Goal: Information Seeking & Learning: Learn about a topic

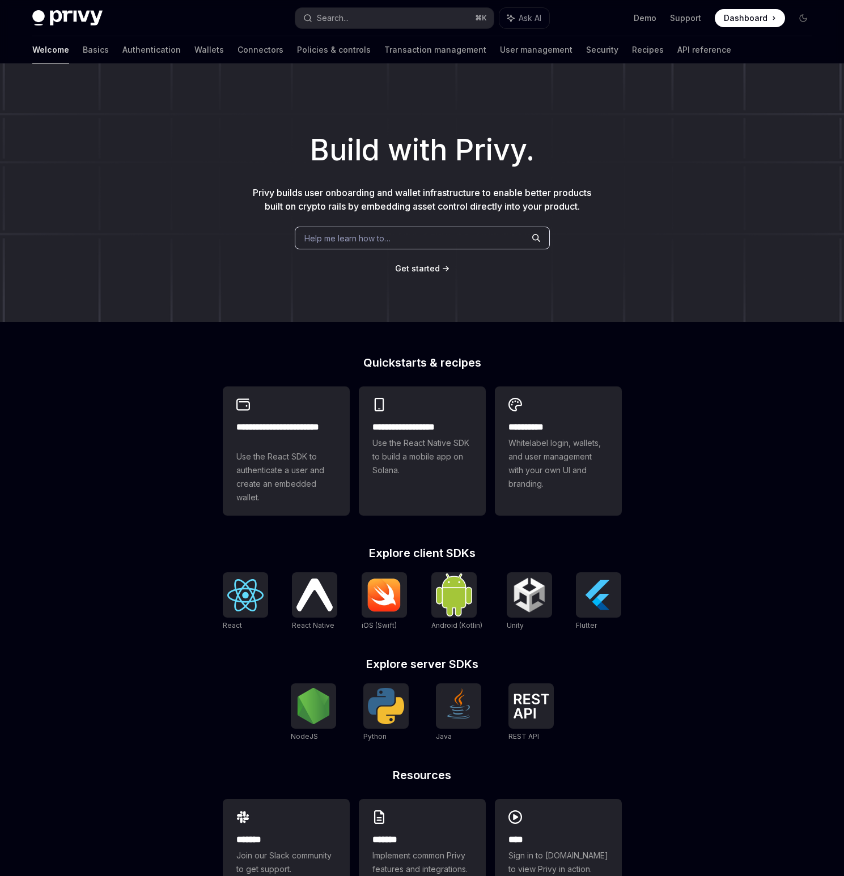
scroll to position [52, 0]
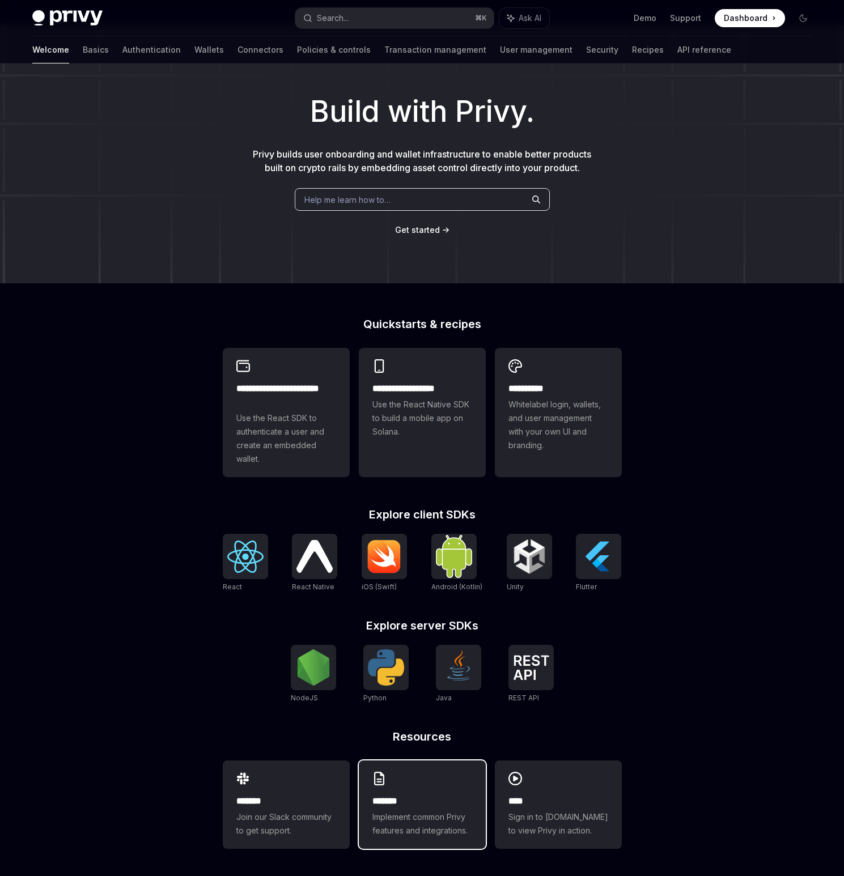
click at [407, 832] on span "Implement common Privy features and integrations." at bounding box center [422, 824] width 100 height 27
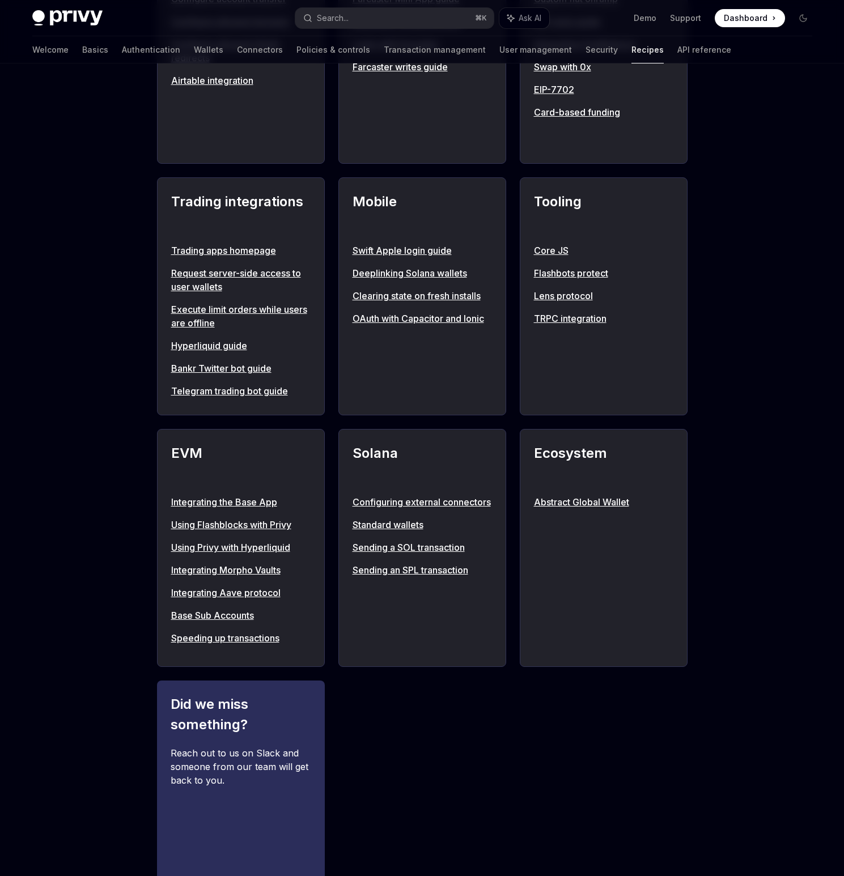
scroll to position [933, 0]
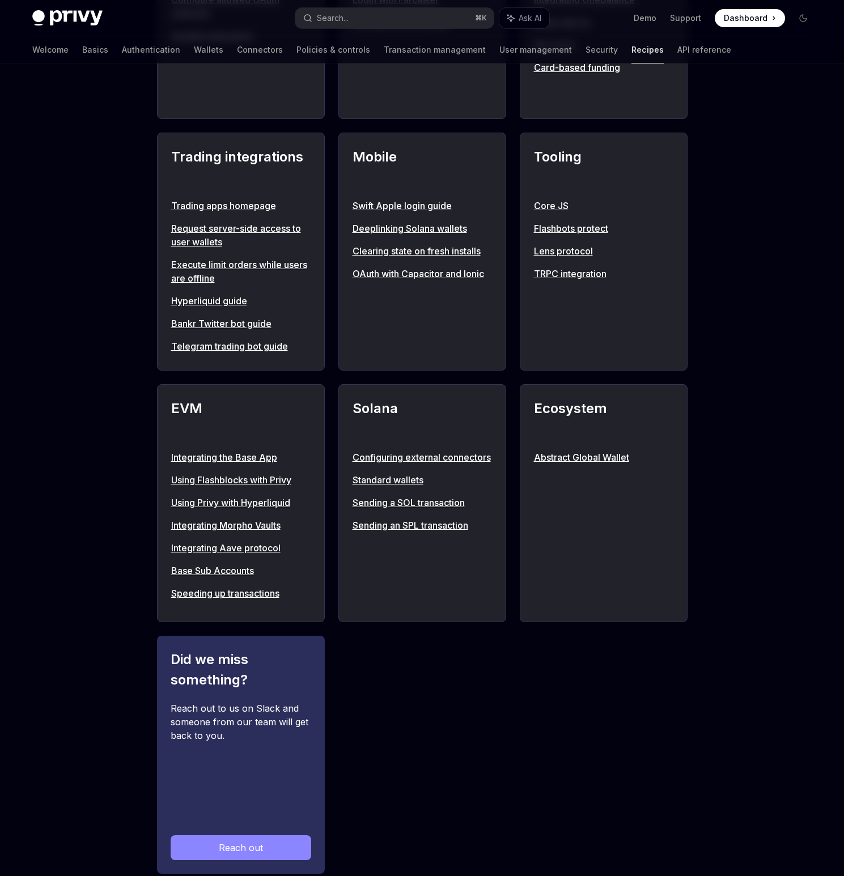
click at [257, 277] on link "Execute limit orders while users are offline" at bounding box center [240, 271] width 139 height 27
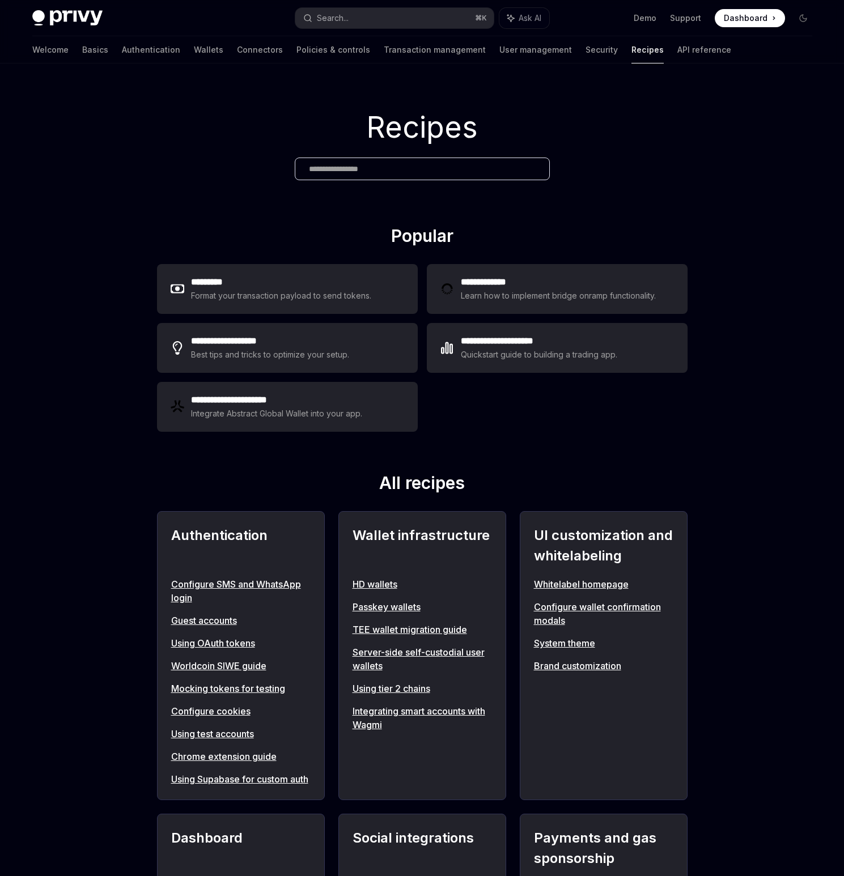
click at [656, 157] on div "Recipes" at bounding box center [422, 144] width 844 height 162
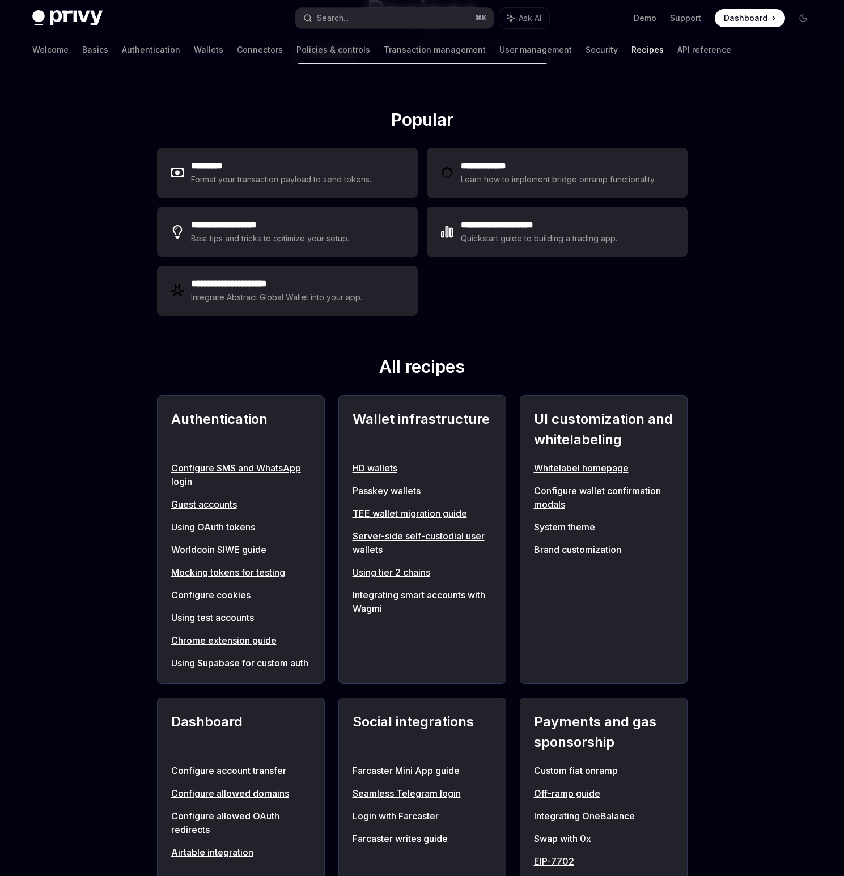
scroll to position [118, 0]
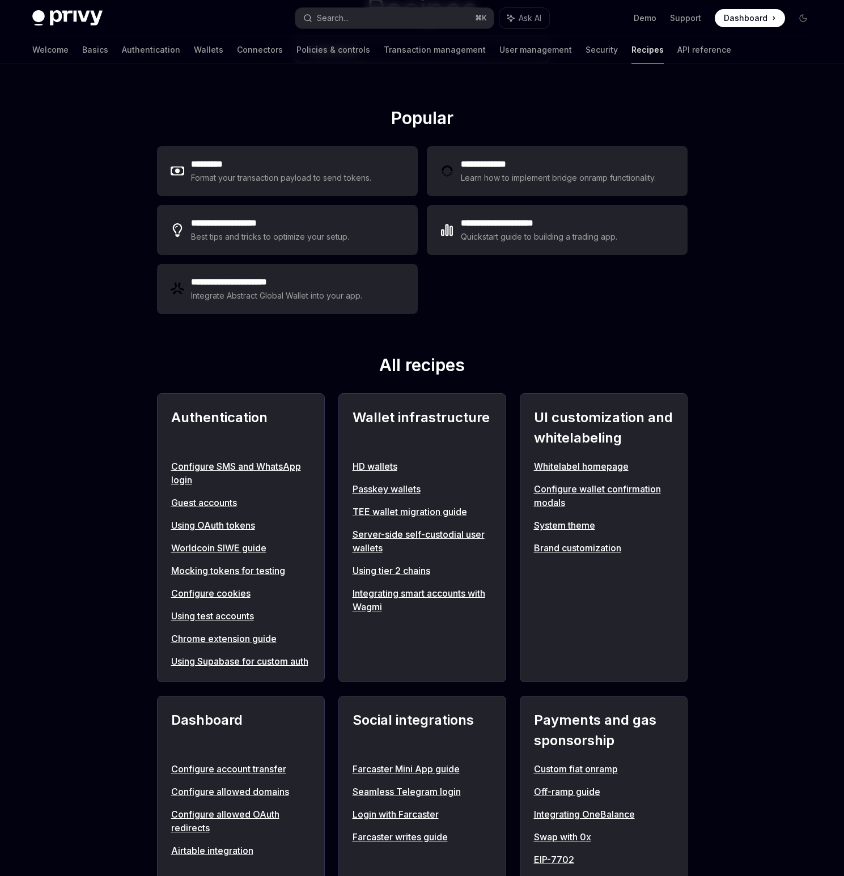
click at [253, 638] on link "Chrome extension guide" at bounding box center [240, 639] width 139 height 14
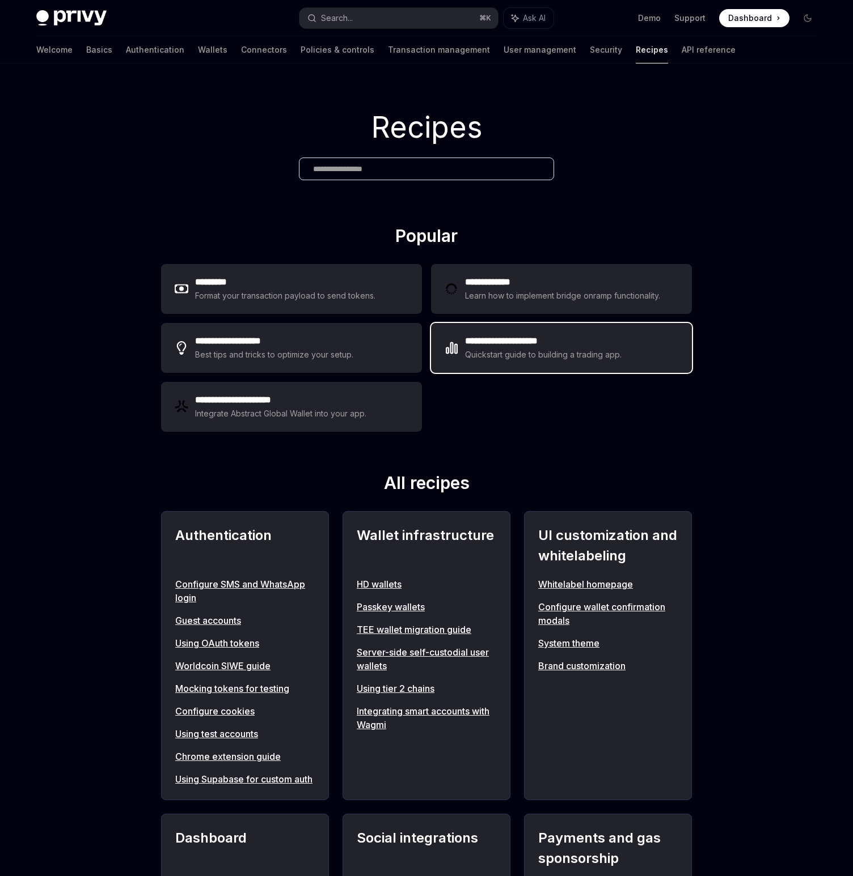
click at [578, 336] on h2 "**********" at bounding box center [543, 341] width 157 height 14
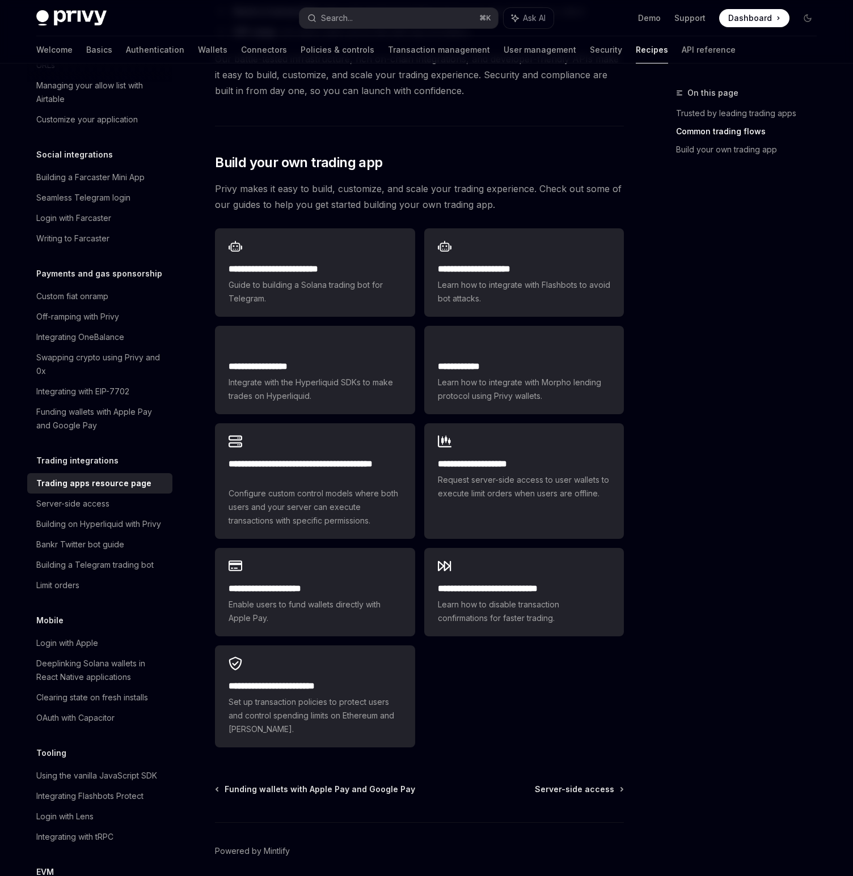
scroll to position [509, 0]
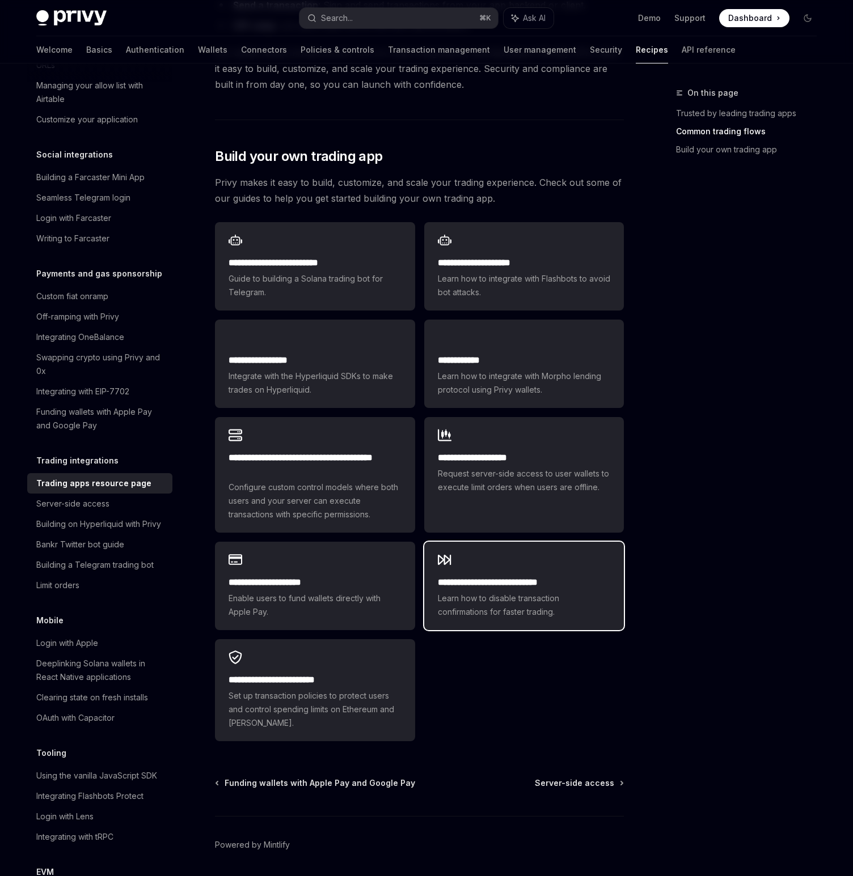
click at [556, 576] on h2 "**********" at bounding box center [524, 583] width 172 height 14
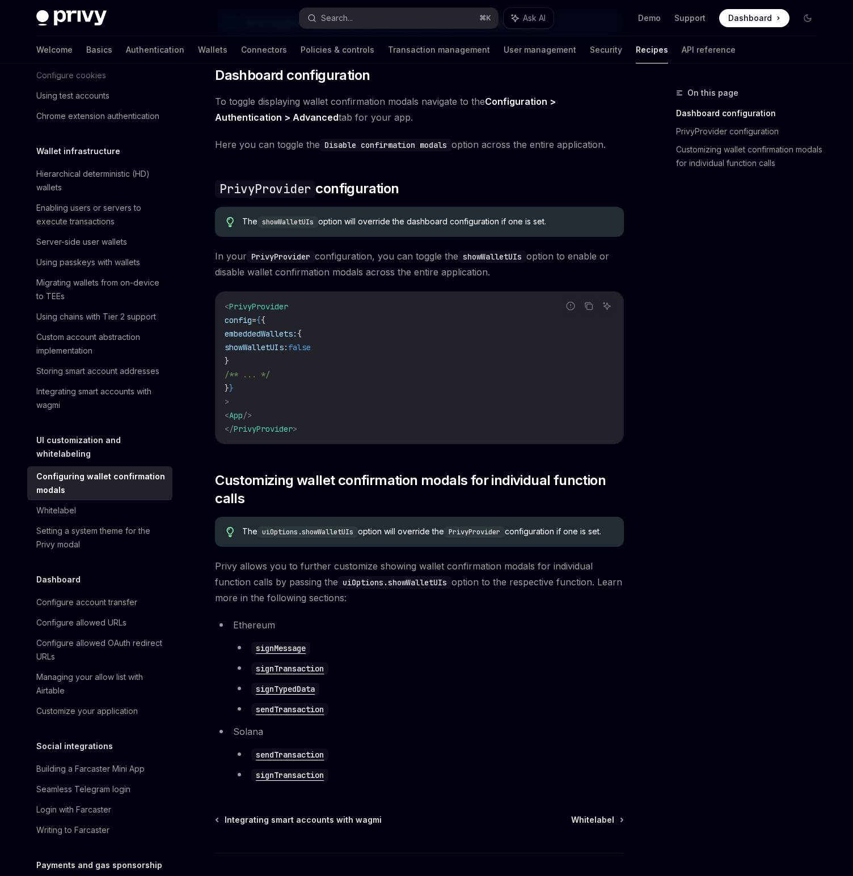
scroll to position [257, 0]
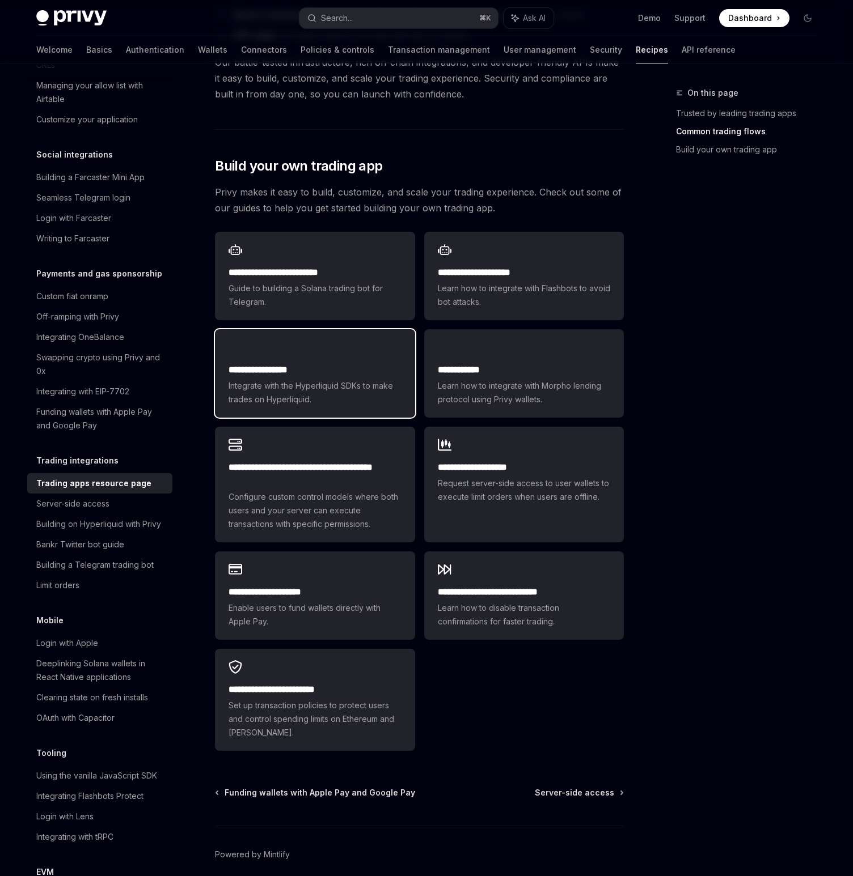
scroll to position [509, 0]
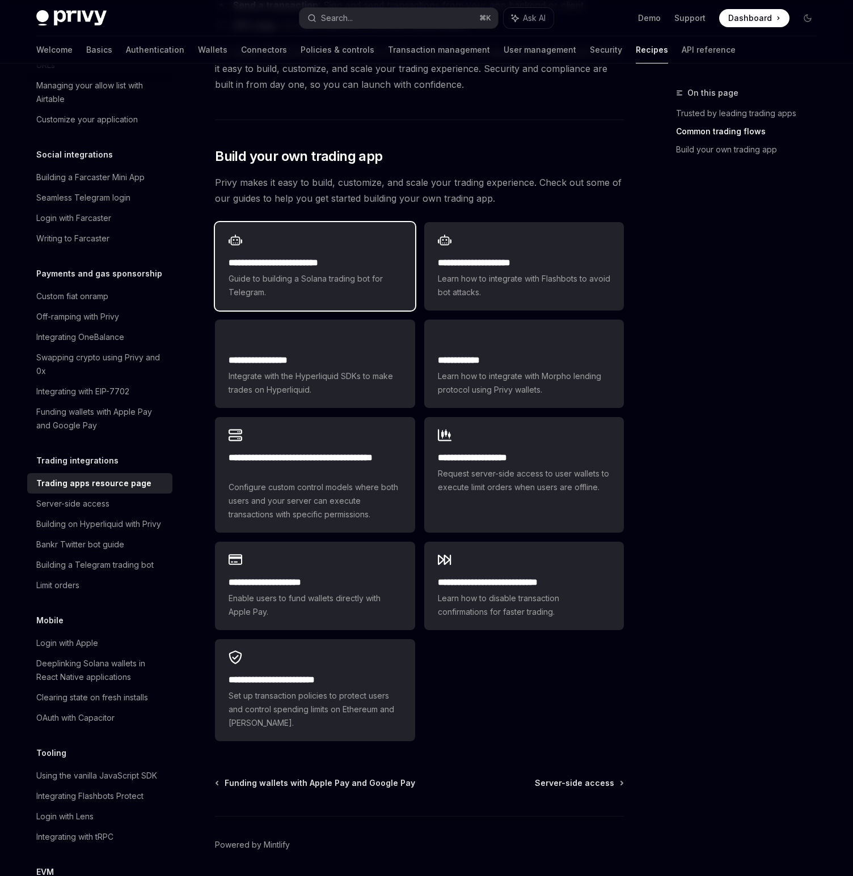
click at [354, 272] on span "Guide to building a Solana trading bot for Telegram." at bounding box center [314, 285] width 172 height 27
type textarea "*"
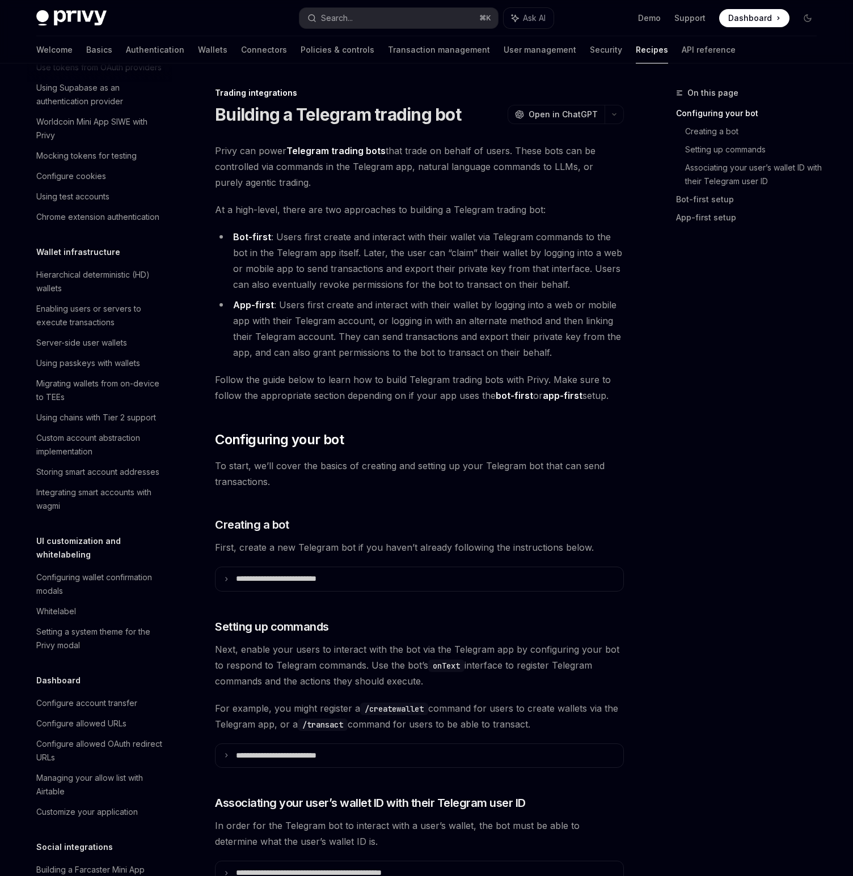
scroll to position [442, 0]
